Goal: Find contact information: Find contact information

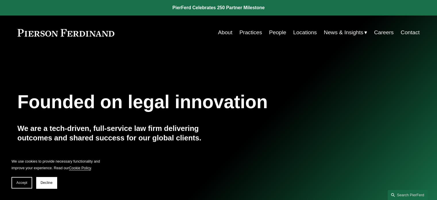
click at [300, 33] on link "Locations" at bounding box center [305, 32] width 24 height 11
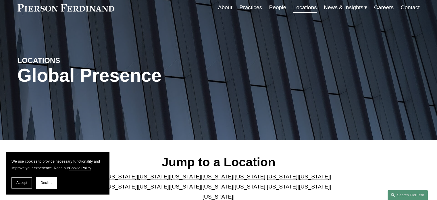
scroll to position [172, 0]
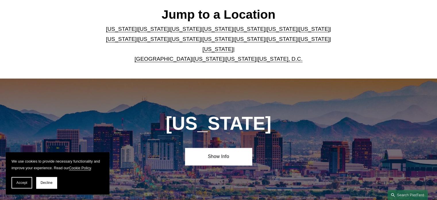
click at [233, 46] on link "[US_STATE]" at bounding box center [218, 49] width 31 height 6
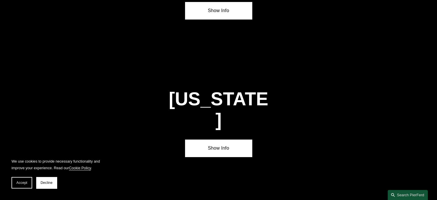
scroll to position [1941, 0]
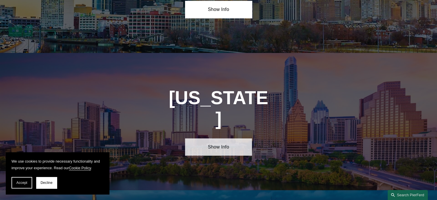
click at [228, 138] on link "Show Info" at bounding box center [218, 146] width 67 height 17
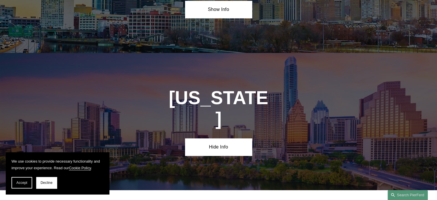
click at [353, 53] on div "[US_STATE] Hide Info" at bounding box center [218, 121] width 437 height 137
click at [22, 184] on span "Accept" at bounding box center [21, 182] width 11 height 4
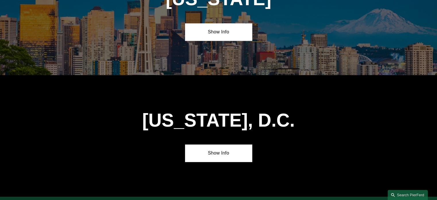
scroll to position [2578, 0]
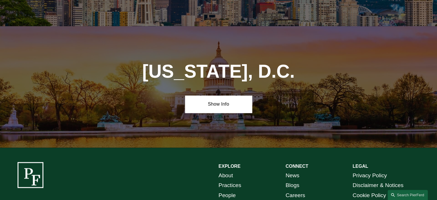
click at [298, 190] on link "Careers" at bounding box center [296, 195] width 20 height 10
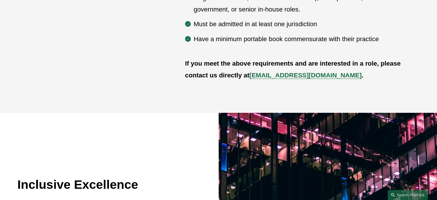
scroll to position [293, 0]
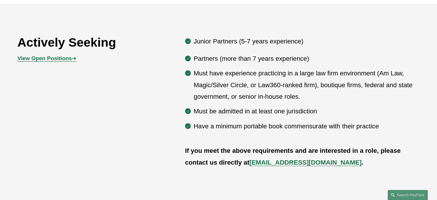
click at [292, 163] on strong "recruit@pierferd.com" at bounding box center [305, 162] width 112 height 7
